Goal: Ask a question

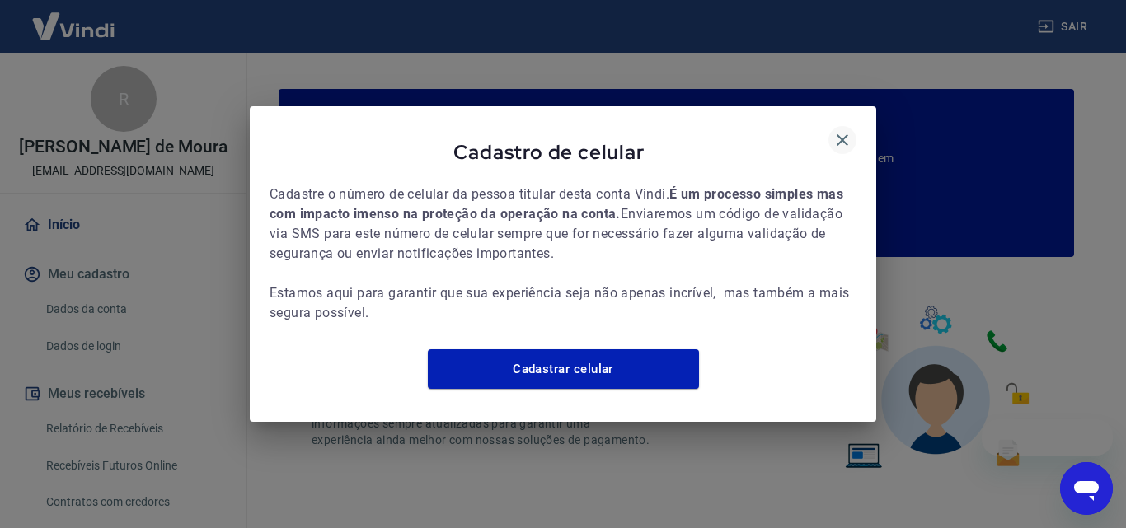
click at [843, 130] on icon "button" at bounding box center [843, 140] width 20 height 20
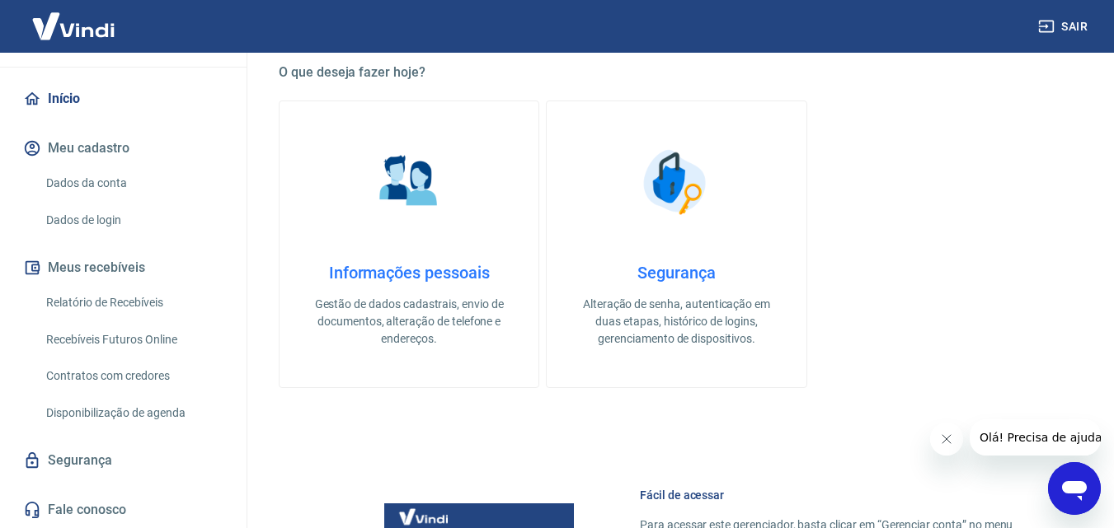
scroll to position [412, 0]
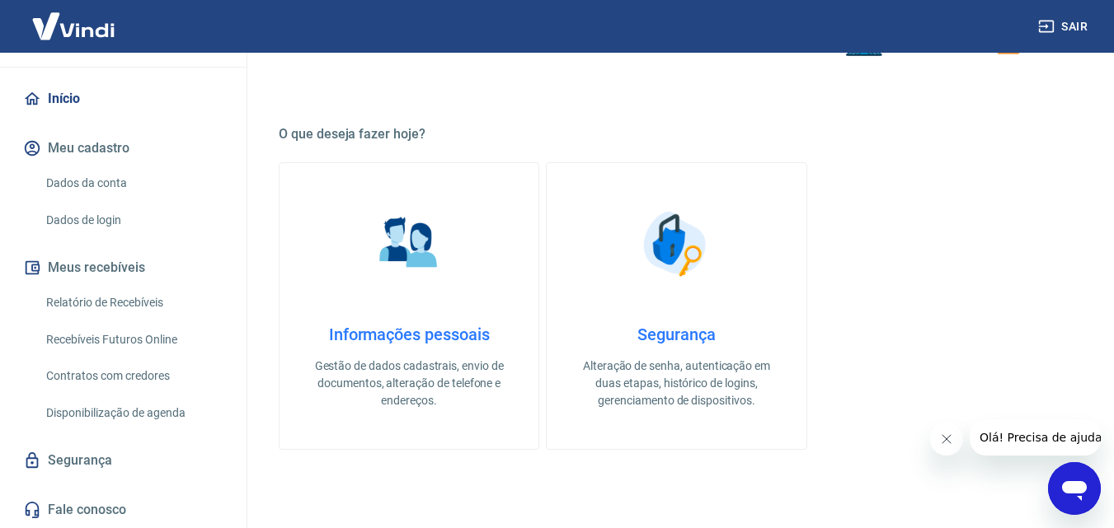
click at [1059, 493] on icon "Abrir janela de mensagens" at bounding box center [1074, 489] width 30 height 30
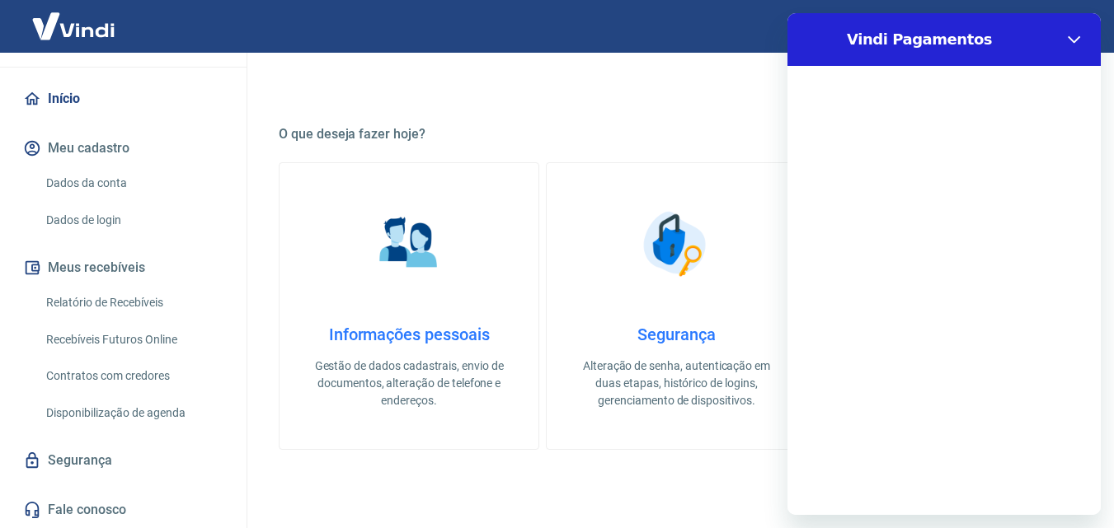
scroll to position [0, 0]
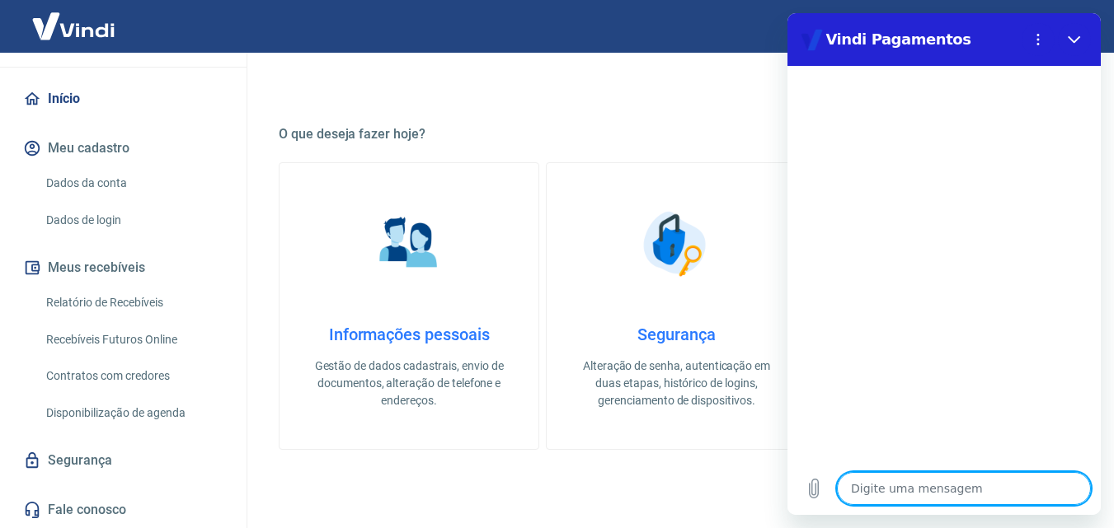
type textarea "f"
type textarea "x"
type textarea "fa"
type textarea "x"
type textarea "fat"
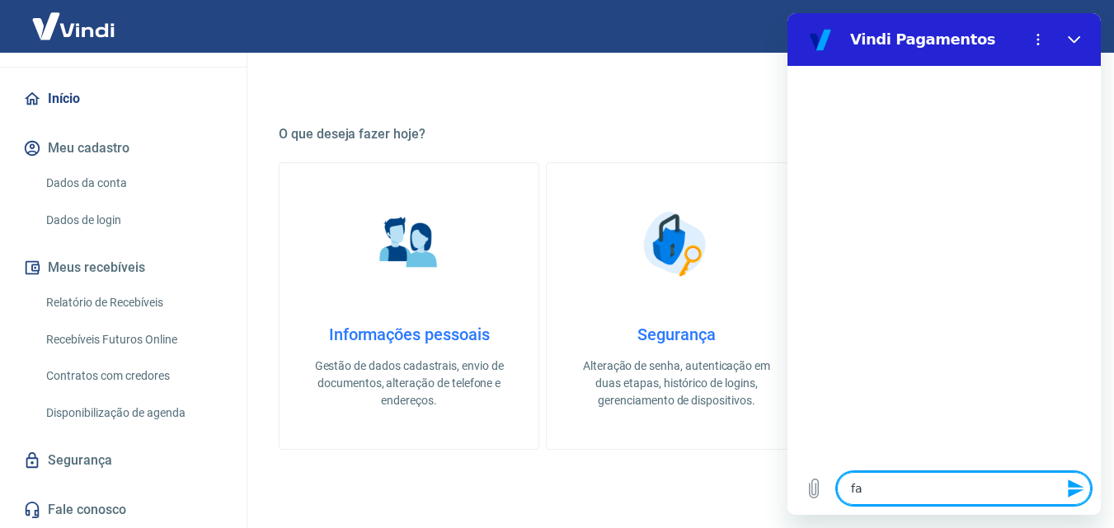
type textarea "x"
type textarea "fatu"
type textarea "x"
type textarea "fatur"
type textarea "x"
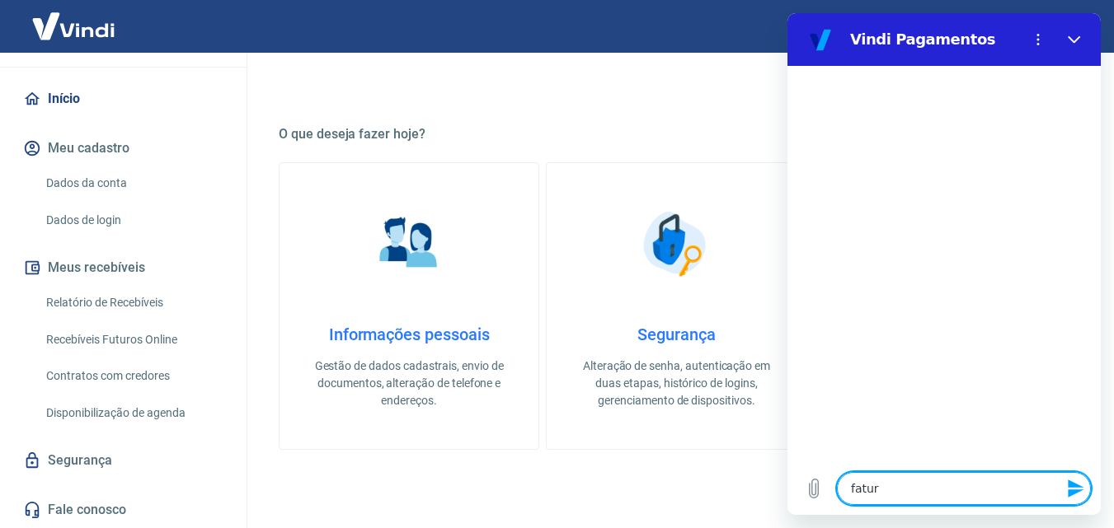
type textarea "fatura"
type textarea "x"
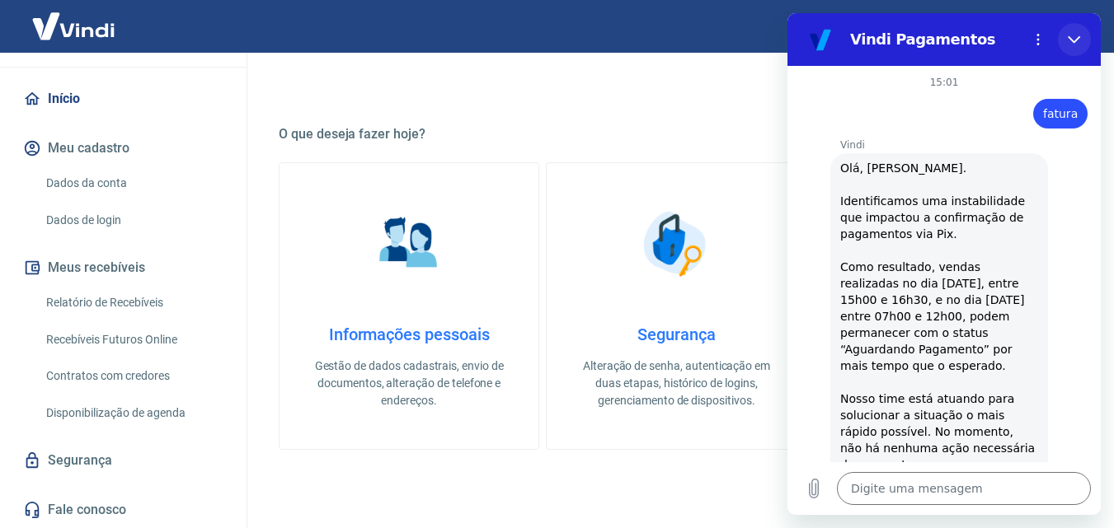
drag, startPoint x: 1083, startPoint y: 36, endPoint x: 937, endPoint y: 302, distance: 302.9
click at [1083, 36] on button "Fechar" at bounding box center [1074, 39] width 33 height 33
type textarea "x"
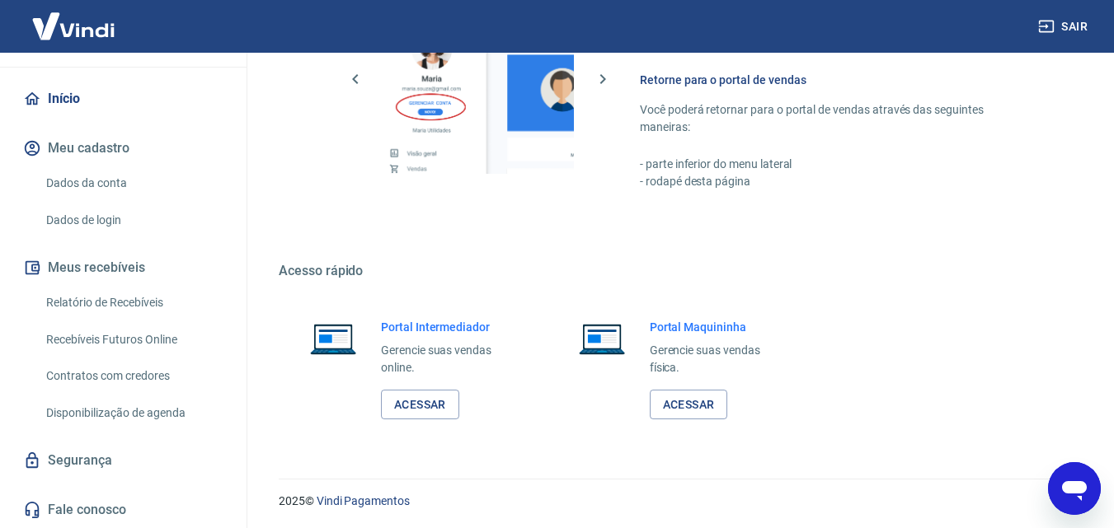
scroll to position [995, 0]
click at [417, 404] on link "Acessar" at bounding box center [420, 403] width 78 height 31
